Goal: Register for event/course

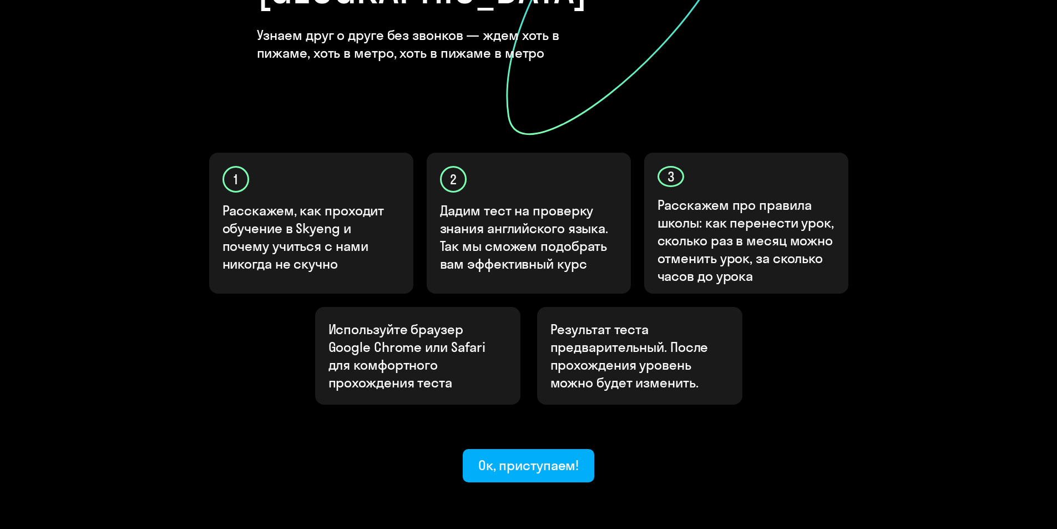
scroll to position [272, 0]
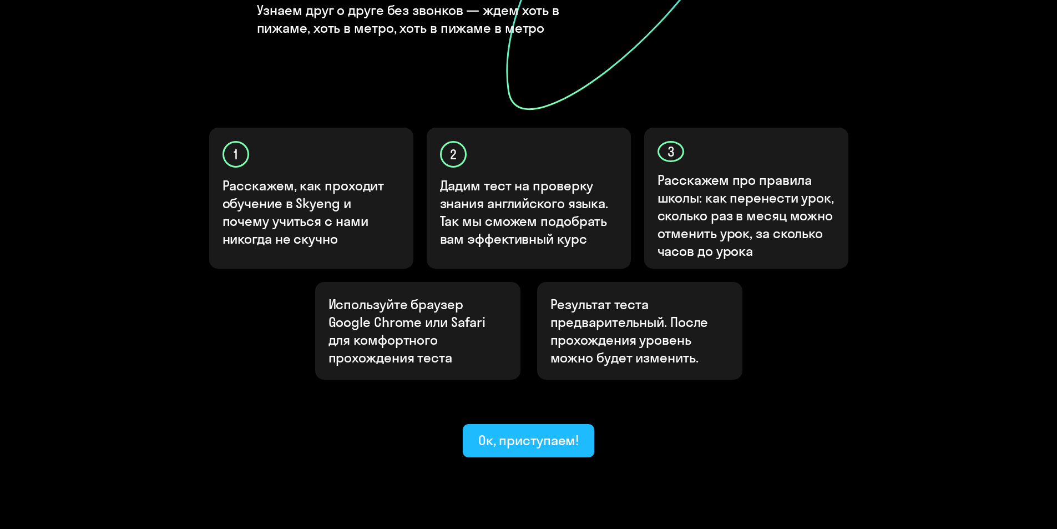
click at [562, 431] on div "Ок, приступаем!" at bounding box center [528, 440] width 101 height 18
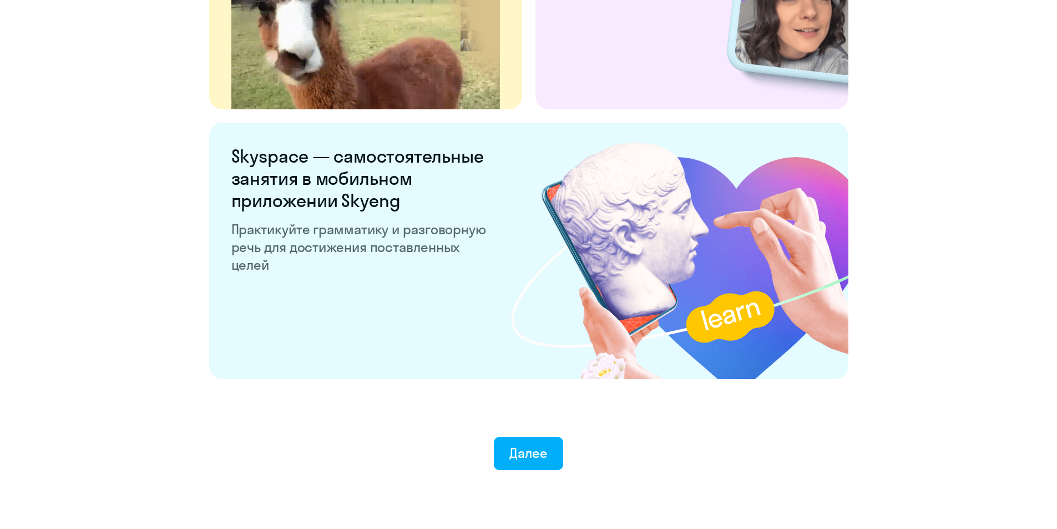
scroll to position [2043, 0]
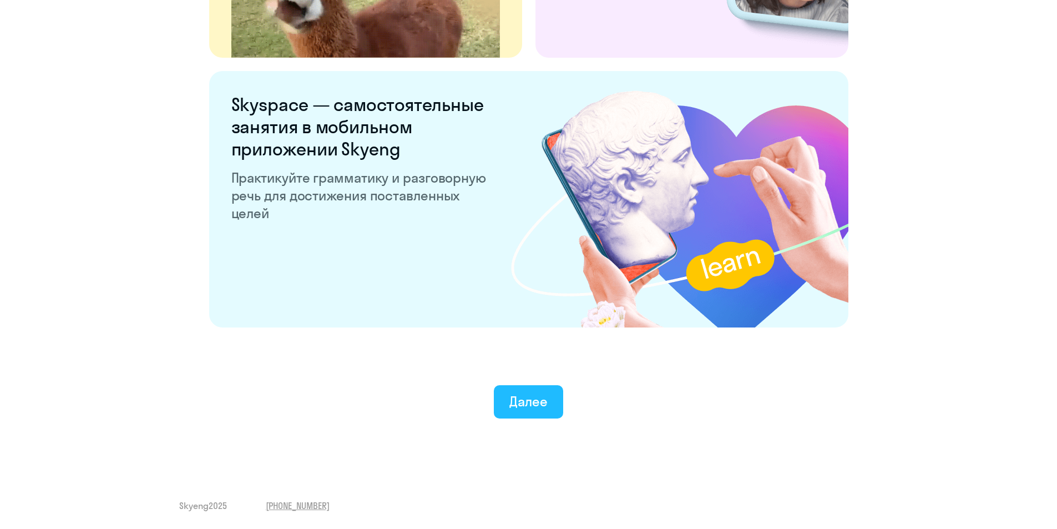
click at [525, 399] on div "Далее" at bounding box center [528, 401] width 38 height 18
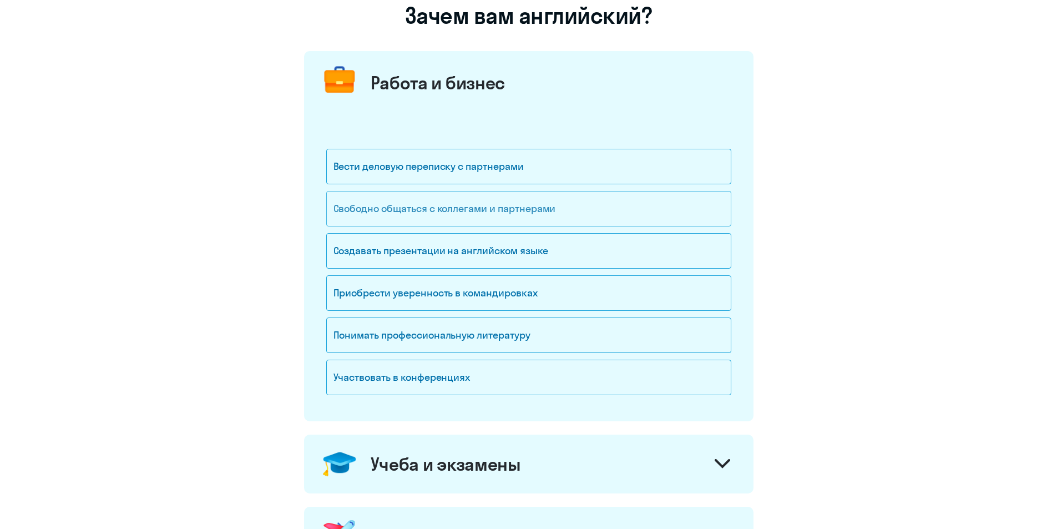
scroll to position [111, 0]
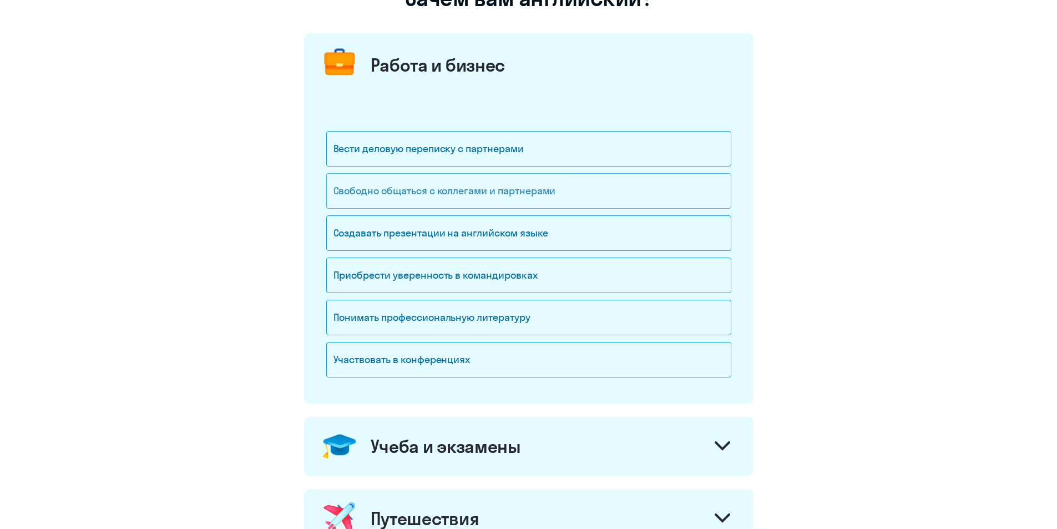
click at [536, 198] on div "Свободно общаться с коллегами и партнерами" at bounding box center [528, 191] width 405 height 36
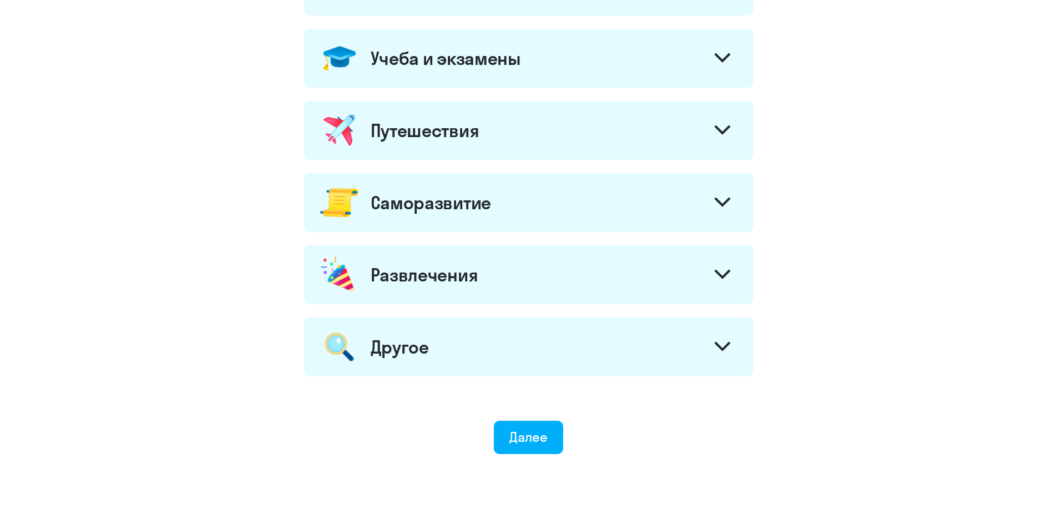
scroll to position [530, 0]
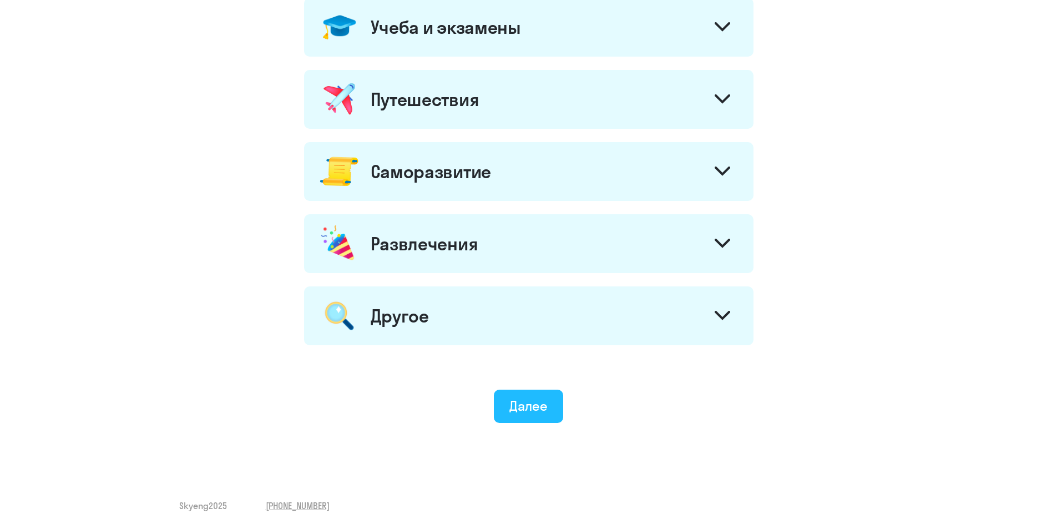
click at [511, 410] on div "Далее" at bounding box center [528, 406] width 38 height 18
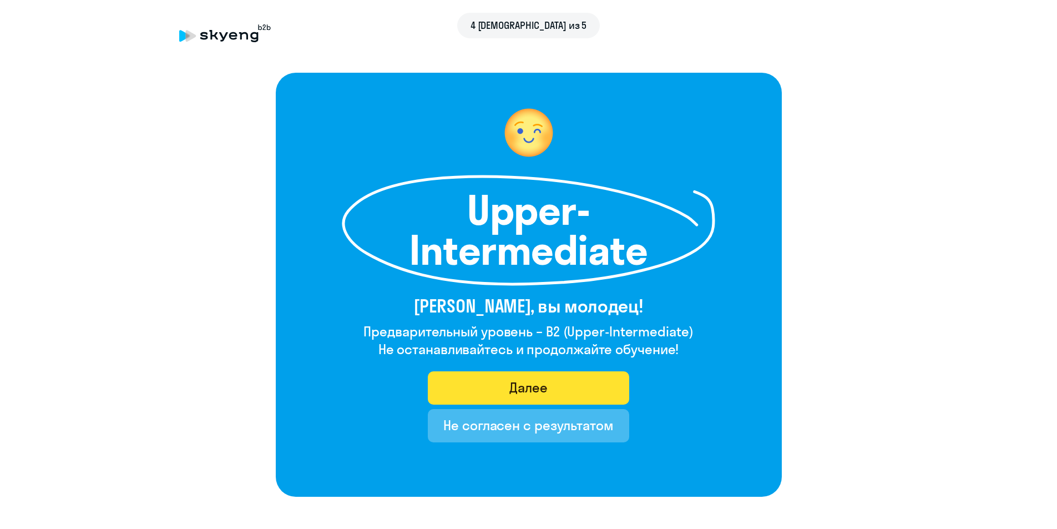
click at [587, 393] on button "Далее" at bounding box center [528, 387] width 201 height 33
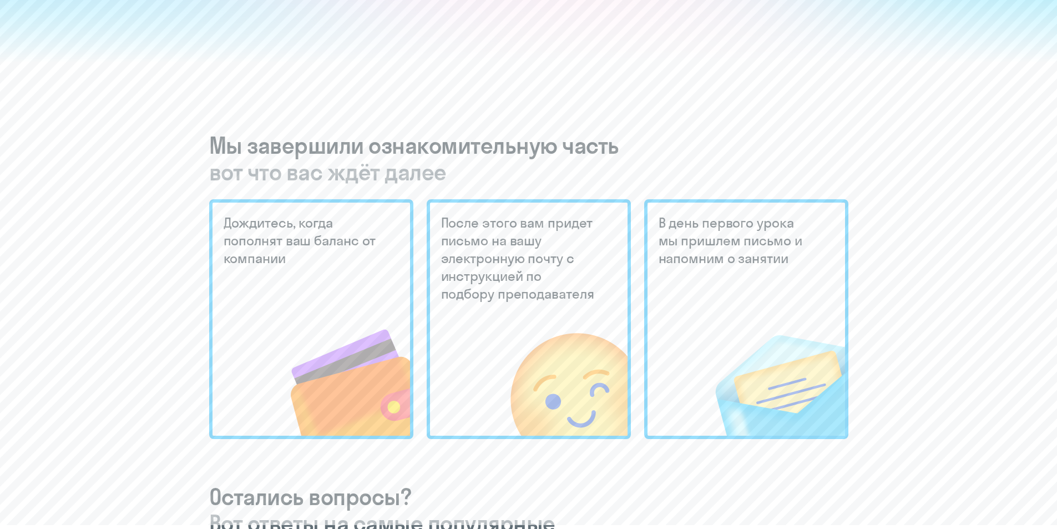
scroll to position [166, 0]
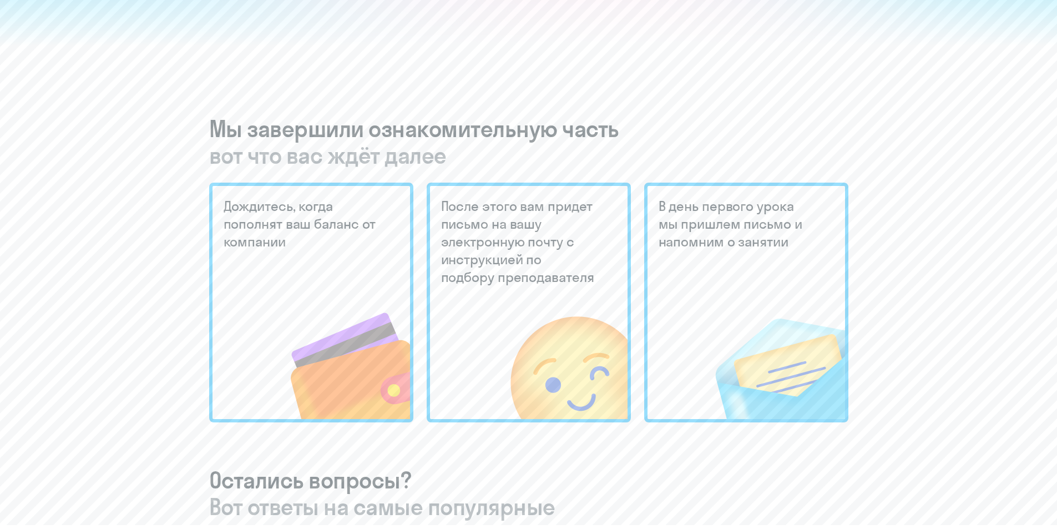
click at [352, 263] on div "Дождитесь, когда пополнят ваш баланс от компании" at bounding box center [311, 303] width 204 height 240
click at [536, 275] on img at bounding box center [546, 344] width 163 height 149
click at [738, 278] on img at bounding box center [763, 344] width 164 height 149
